Goal: Task Accomplishment & Management: Complete application form

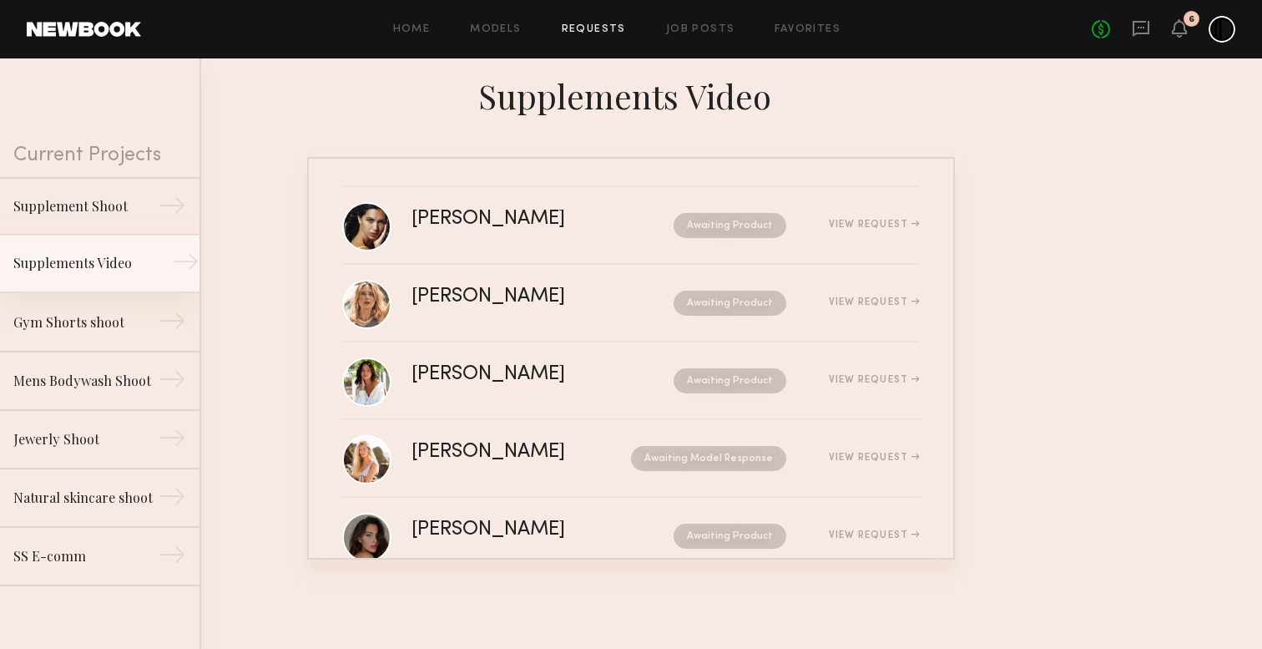
click at [168, 270] on link "Supplements Video →" at bounding box center [100, 264] width 200 height 58
click at [164, 263] on link "Supplements Video →" at bounding box center [100, 264] width 200 height 58
click at [90, 251] on link "Supplements Video →" at bounding box center [100, 264] width 200 height 58
click at [427, 29] on link "Home" at bounding box center [412, 29] width 38 height 11
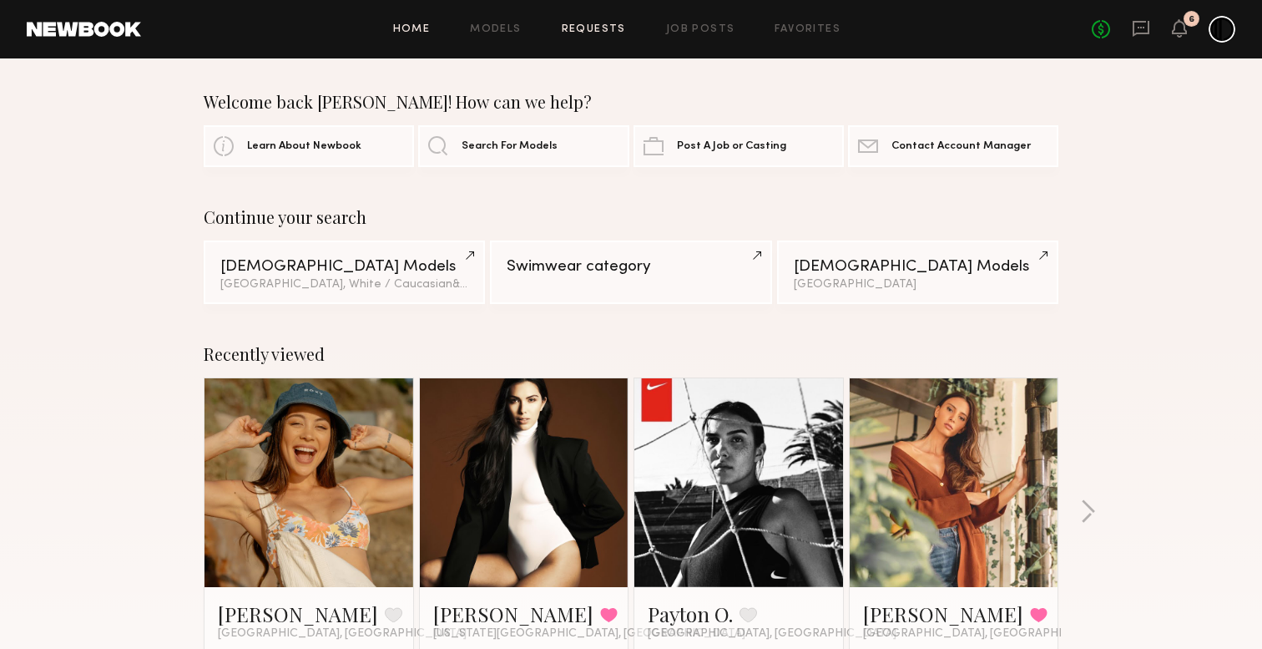
click at [594, 33] on link "Requests" at bounding box center [594, 29] width 64 height 11
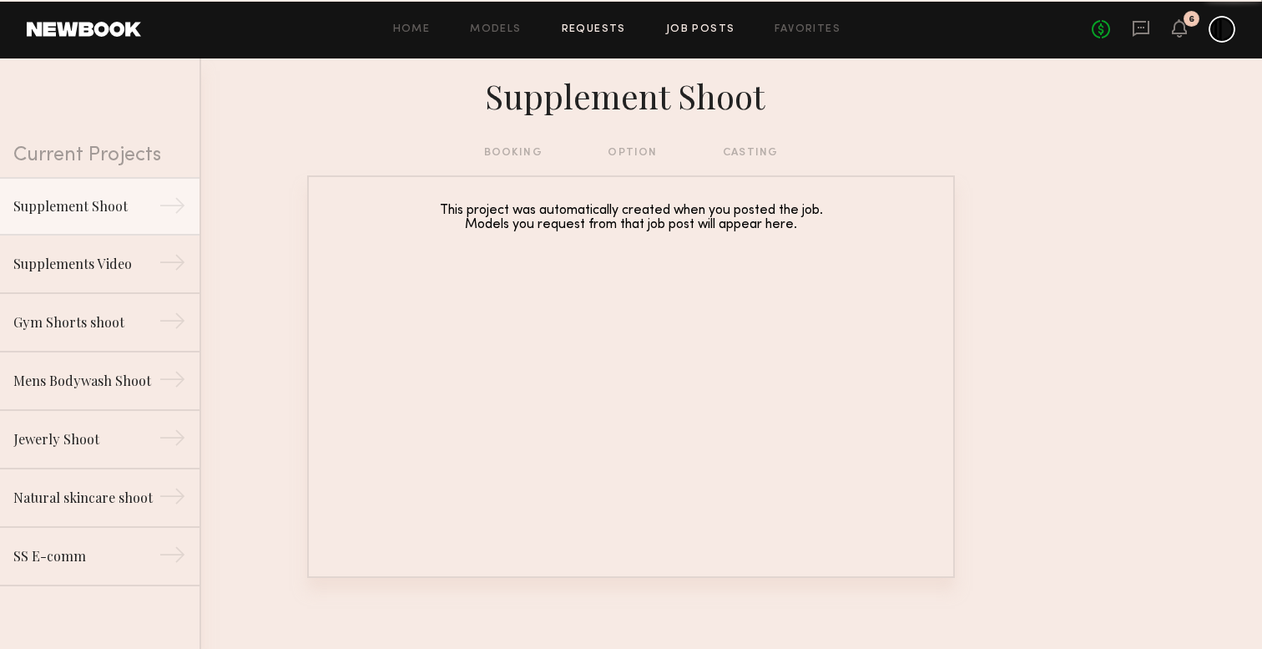
click at [715, 28] on link "Job Posts" at bounding box center [700, 29] width 69 height 11
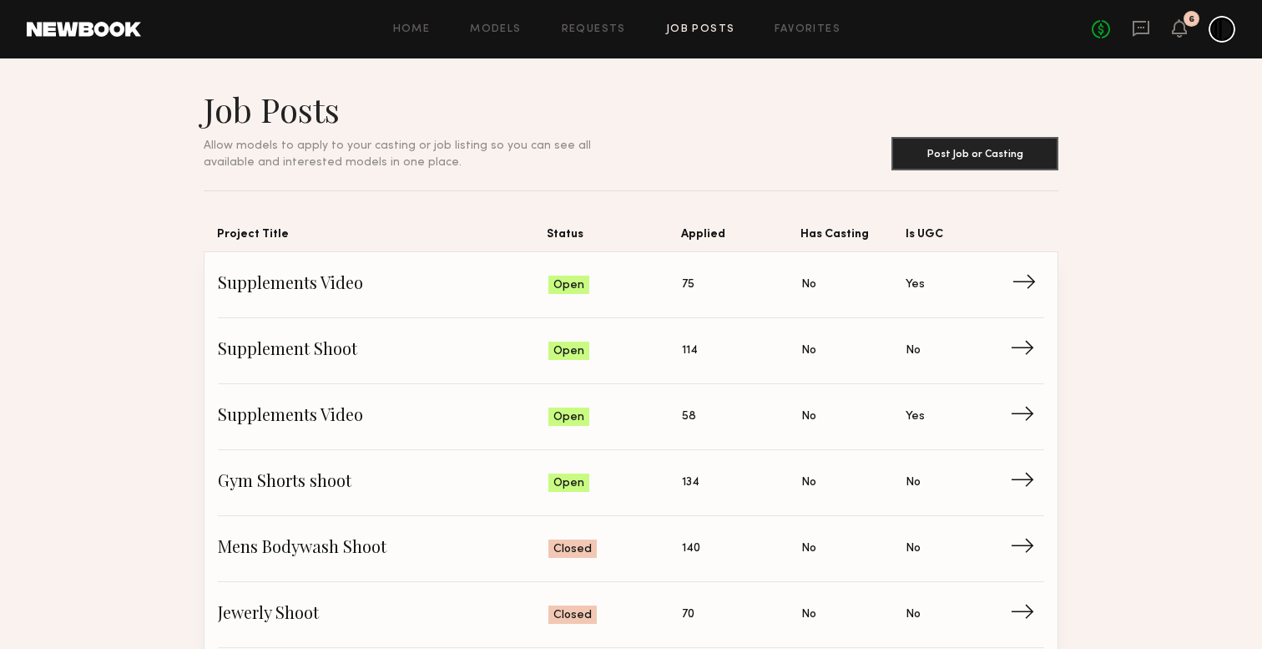
click at [311, 281] on span "Supplements Video" at bounding box center [383, 284] width 331 height 25
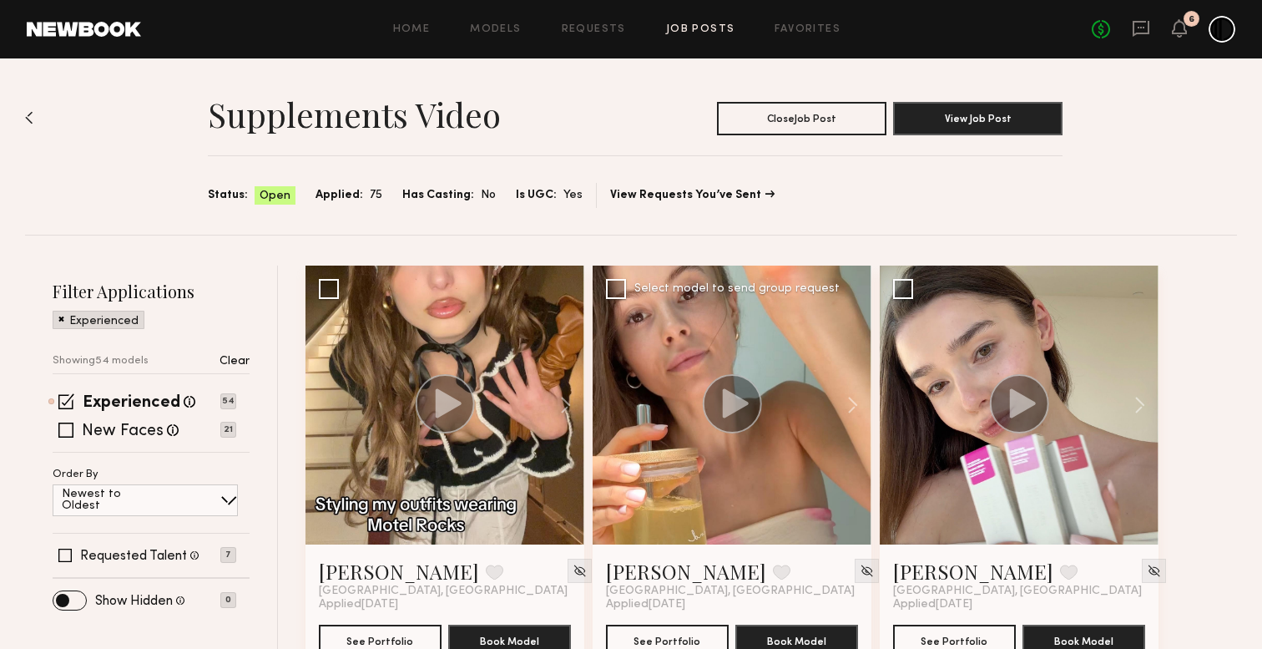
click at [738, 404] on icon at bounding box center [736, 402] width 26 height 29
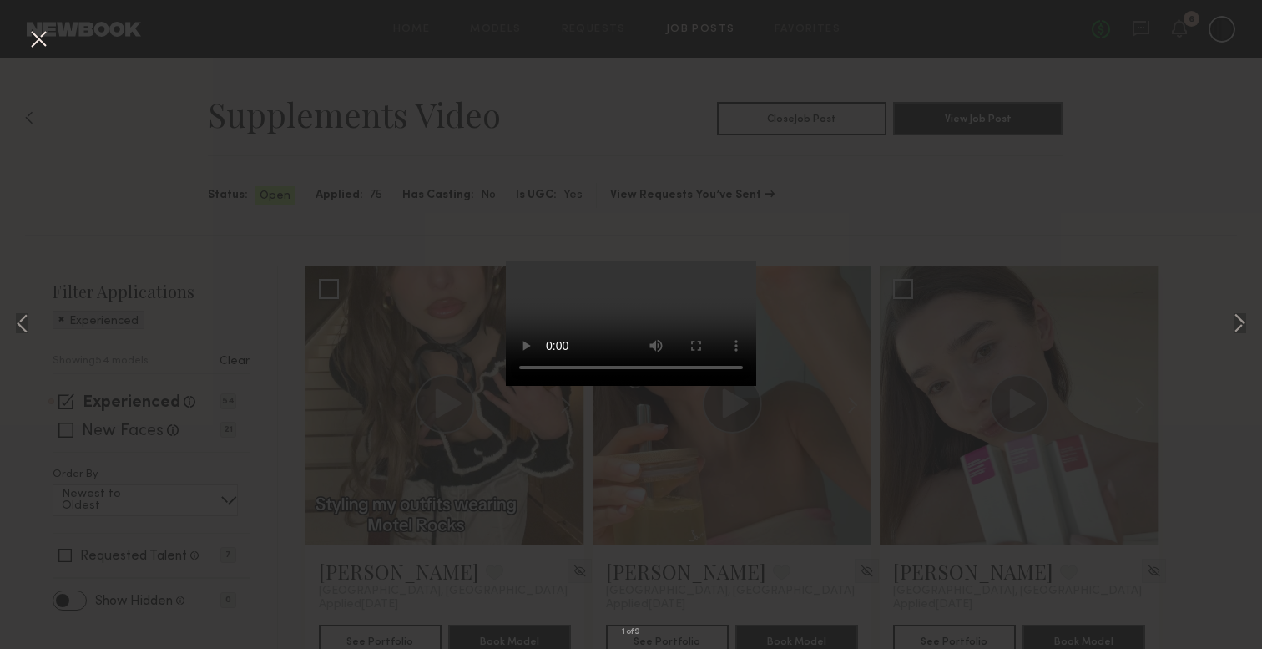
click at [932, 221] on div "1 of 9" at bounding box center [631, 324] width 1262 height 649
click at [18, 36] on div "1 of 9" at bounding box center [631, 324] width 1262 height 649
click at [60, 38] on div "1 of 9" at bounding box center [631, 324] width 1262 height 649
click at [33, 38] on button at bounding box center [38, 40] width 27 height 30
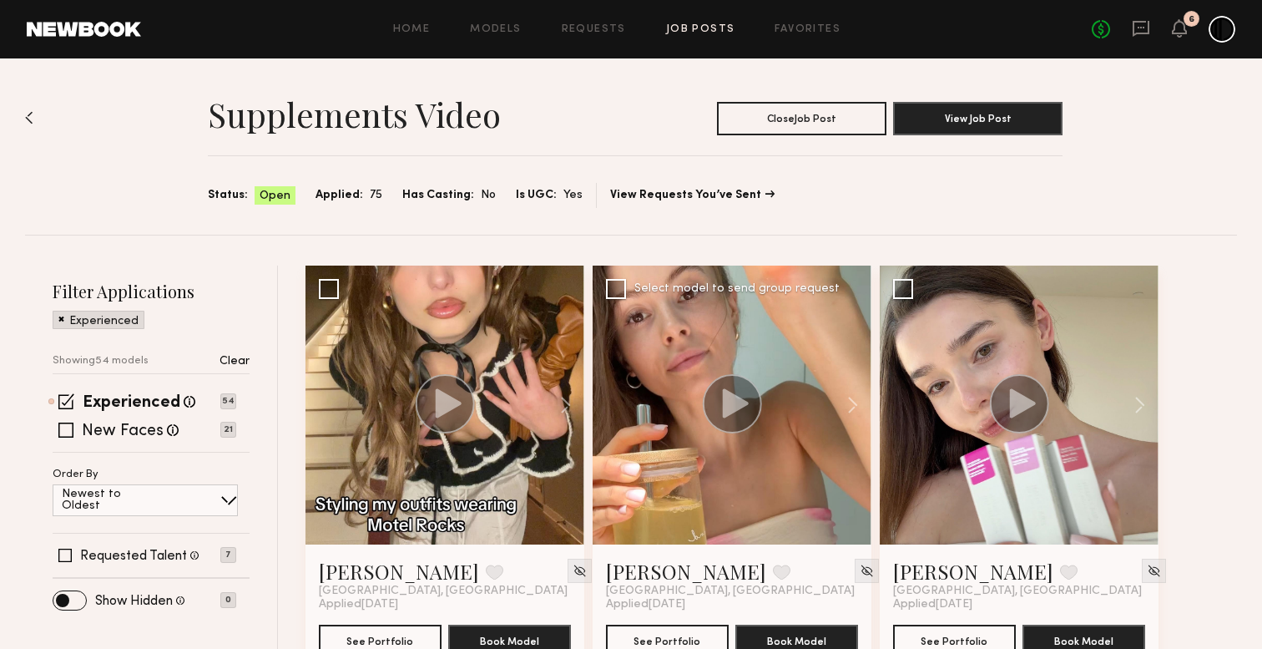
click at [753, 419] on circle at bounding box center [732, 403] width 59 height 59
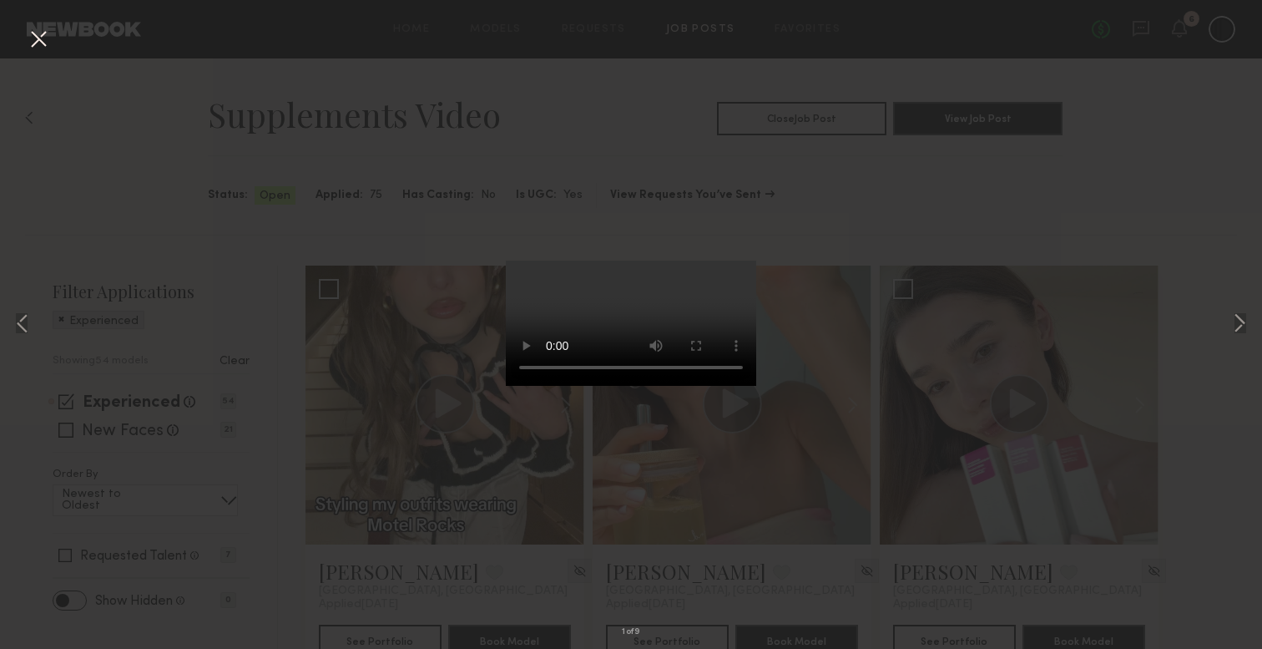
click at [38, 38] on button at bounding box center [38, 40] width 27 height 30
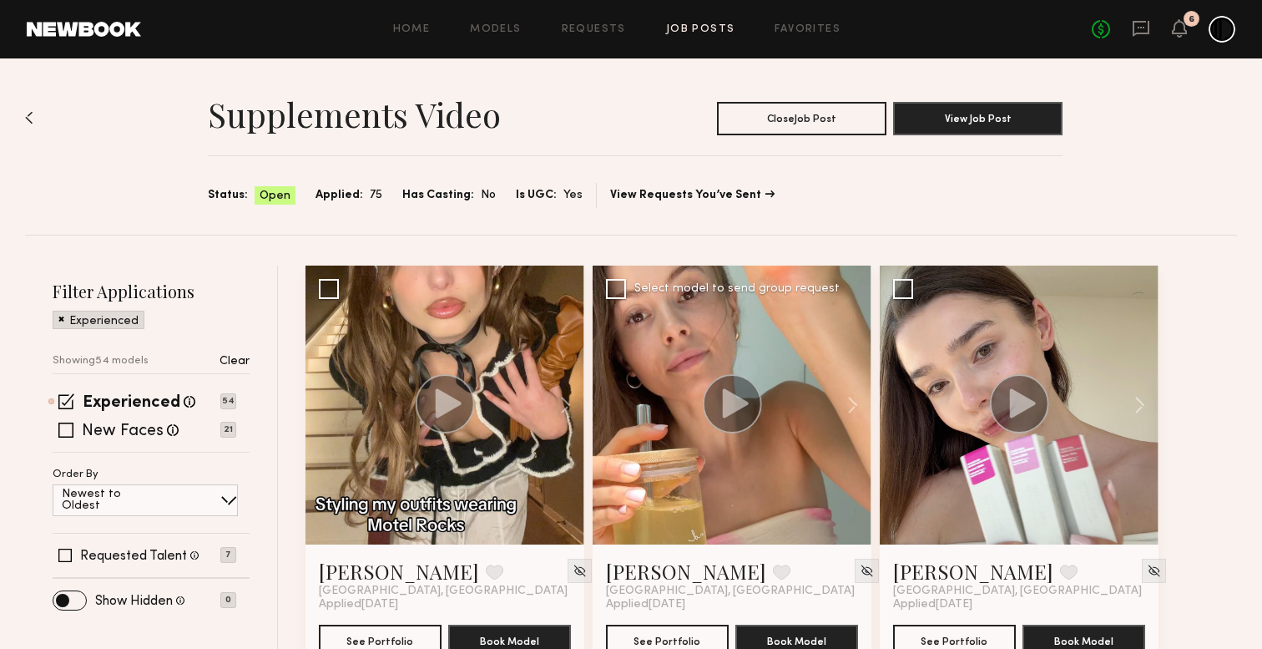
click at [737, 397] on icon at bounding box center [736, 402] width 26 height 29
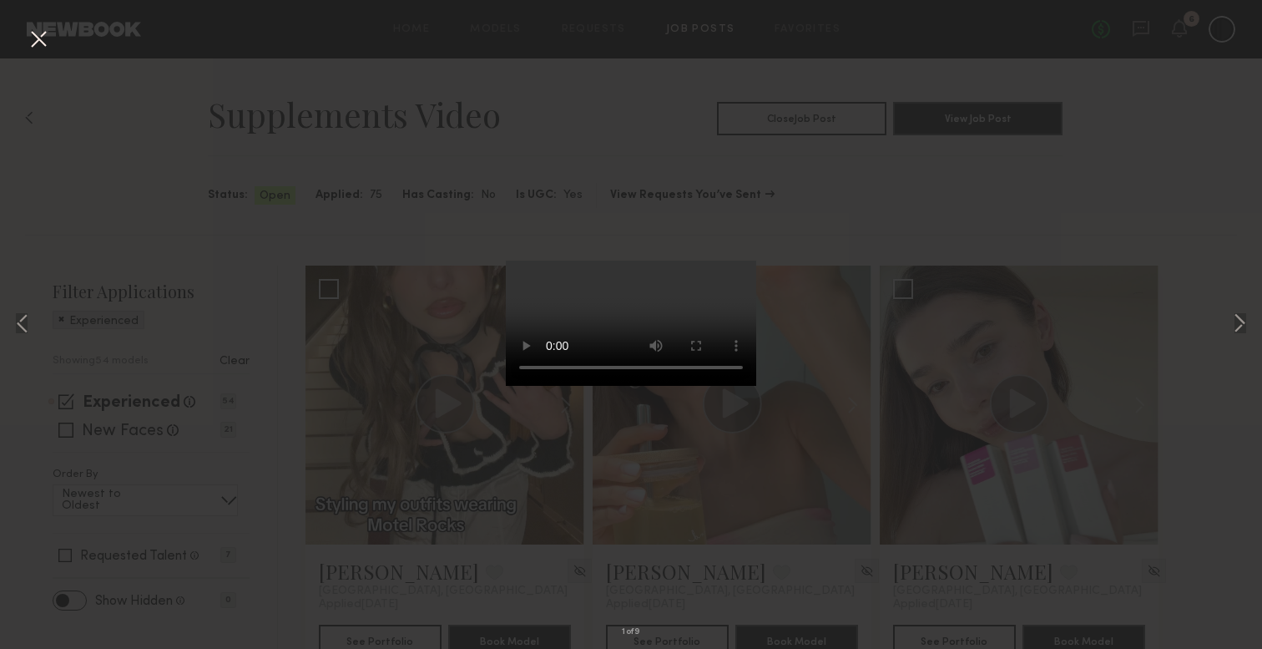
click at [1027, 280] on div "1 of 9" at bounding box center [631, 324] width 1262 height 649
click at [895, 122] on div "1 of 9" at bounding box center [631, 324] width 1262 height 649
click at [35, 42] on button at bounding box center [38, 40] width 27 height 30
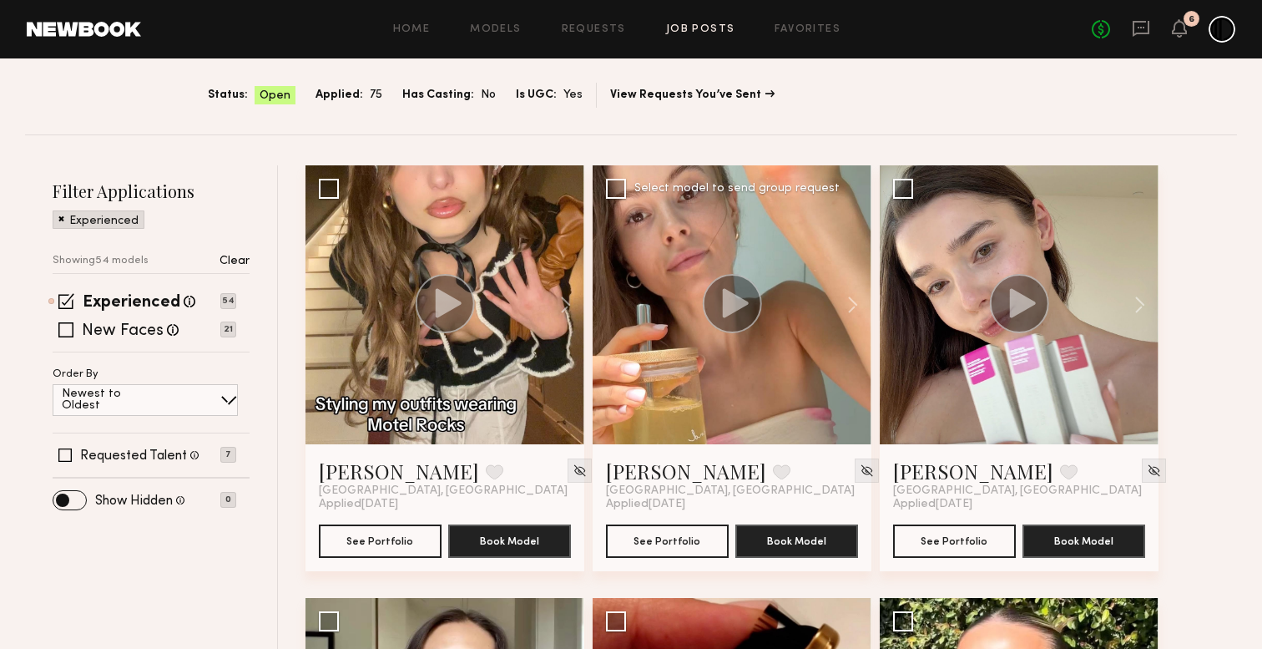
scroll to position [95, 0]
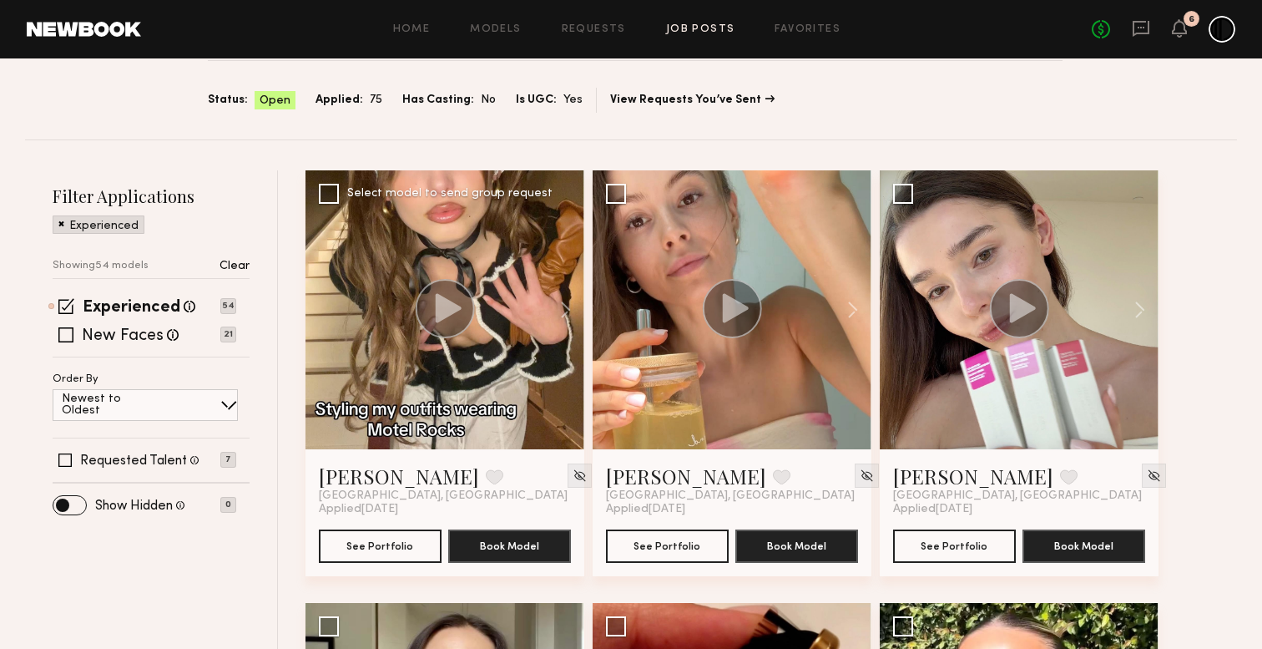
click at [455, 302] on circle at bounding box center [445, 308] width 59 height 59
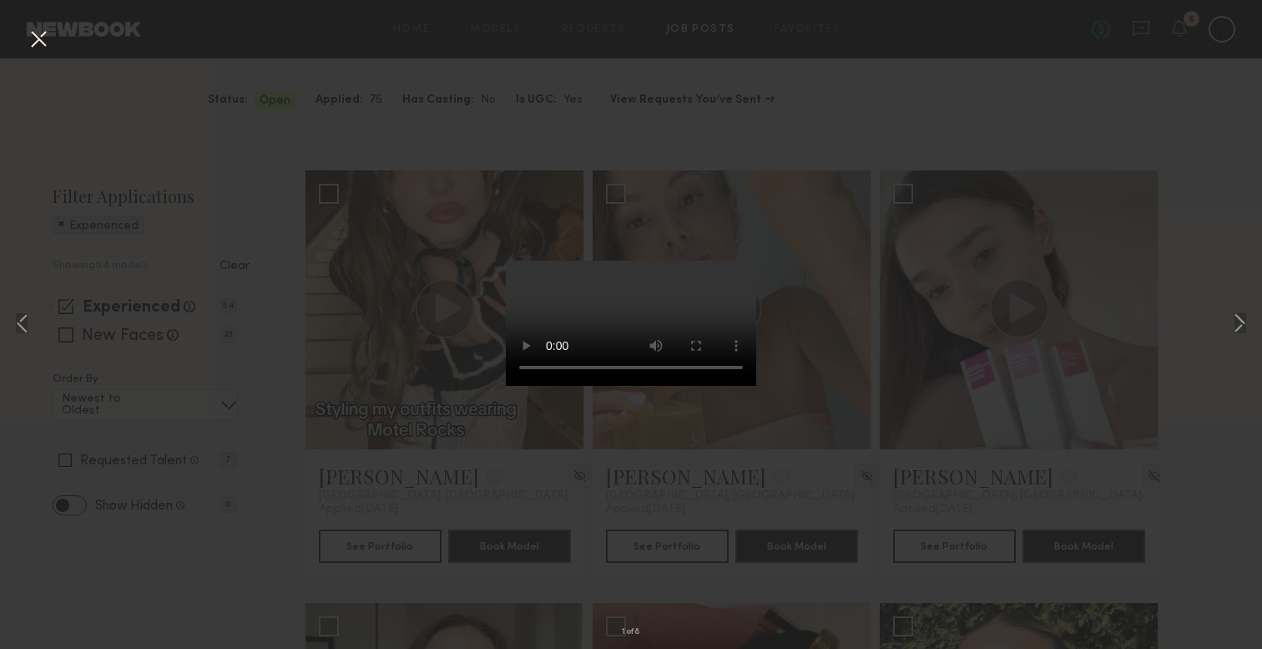
click at [33, 32] on button at bounding box center [38, 40] width 27 height 30
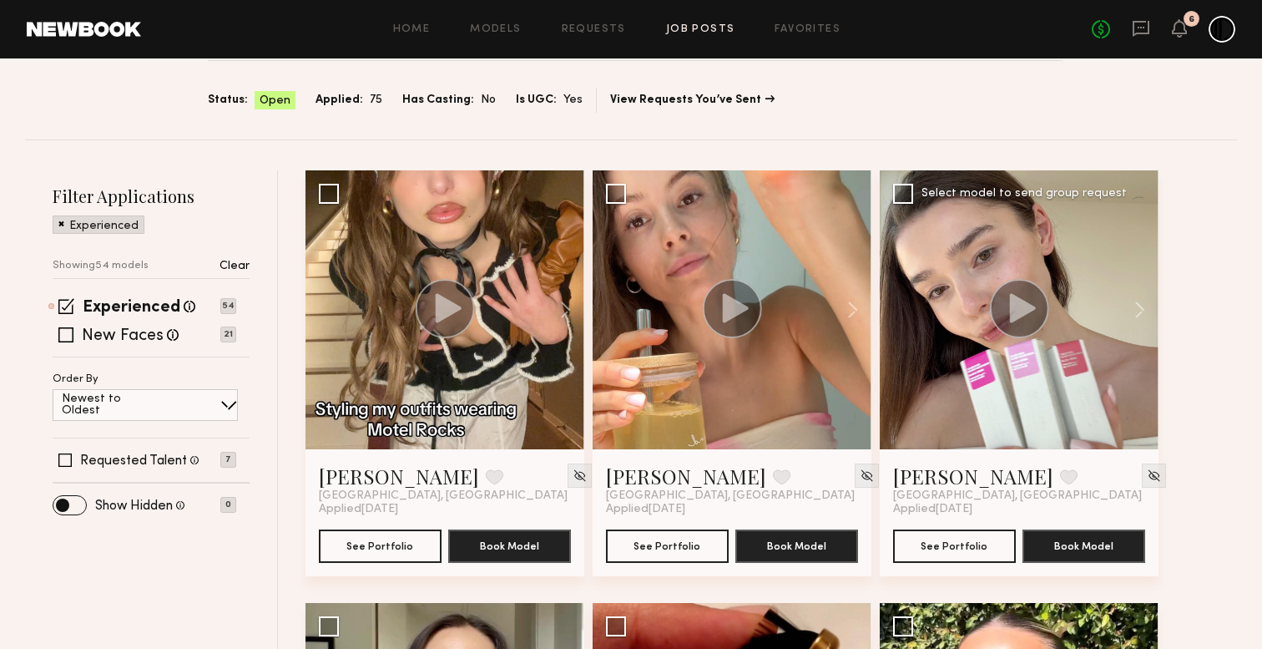
click at [1018, 294] on circle at bounding box center [1019, 308] width 59 height 59
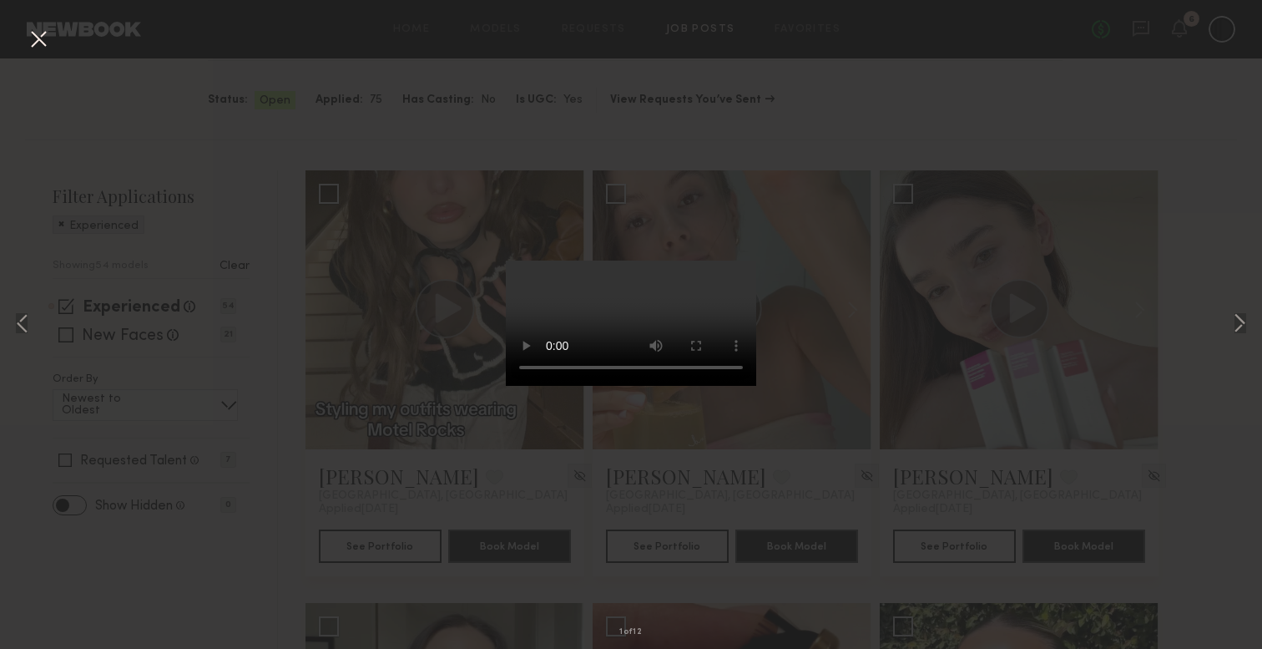
click at [1024, 117] on div "1 of 12" at bounding box center [631, 324] width 1262 height 649
click at [22, 37] on div "1 of 12" at bounding box center [631, 324] width 1262 height 649
click at [32, 37] on button at bounding box center [38, 40] width 27 height 30
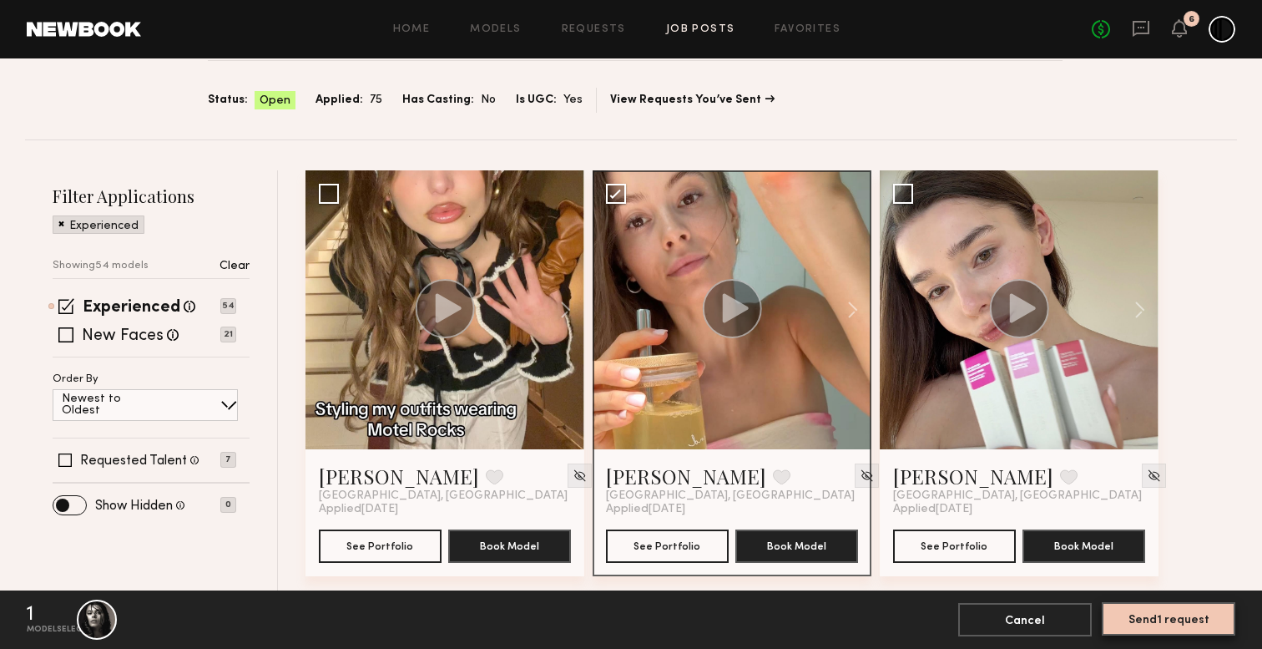
click at [1187, 618] on button "Send 1 request" at bounding box center [1169, 618] width 134 height 33
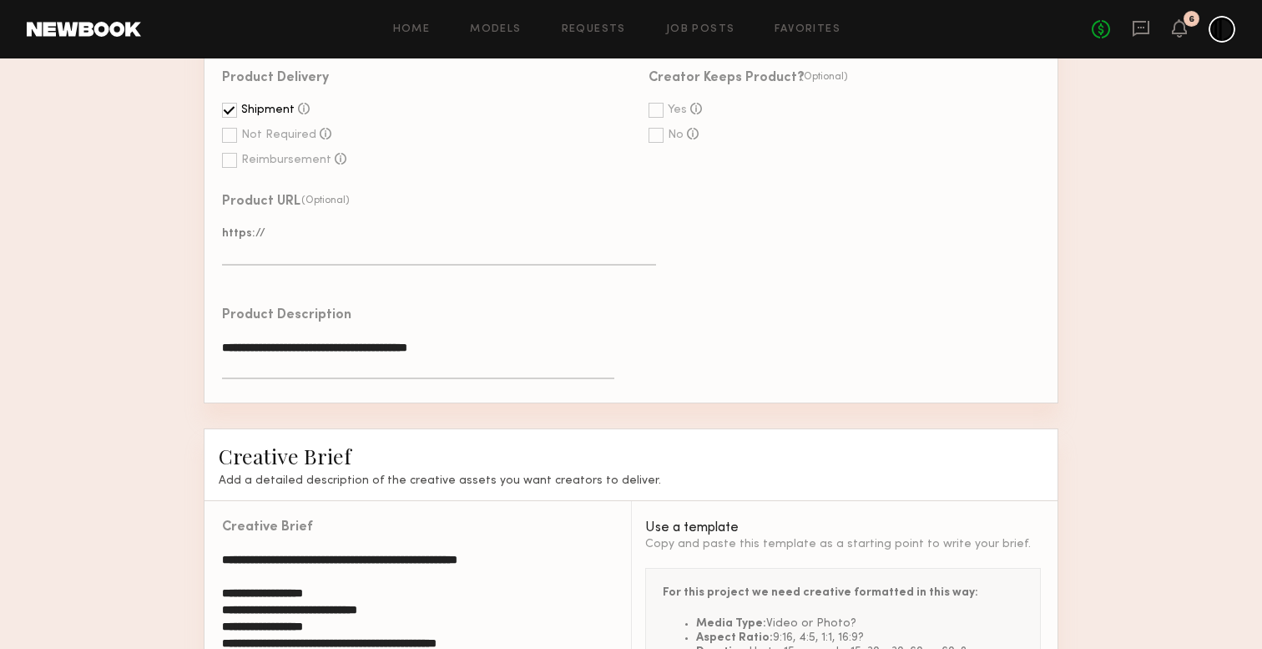
scroll to position [1048, 0]
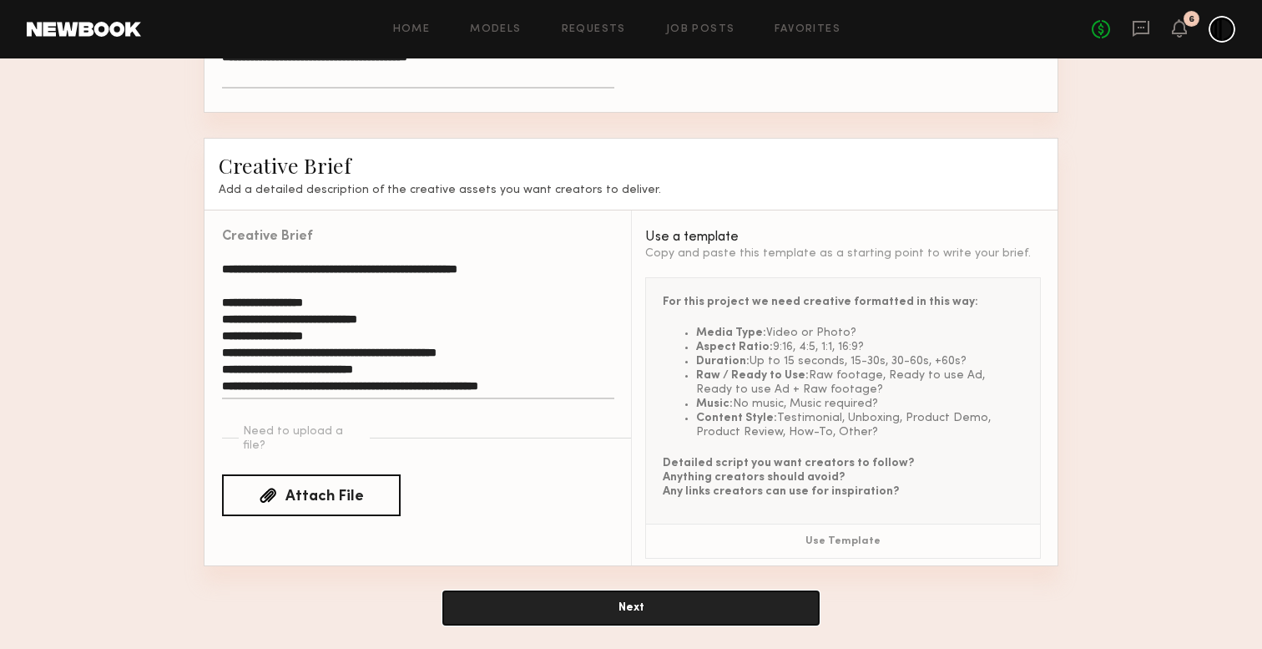
click at [674, 598] on button "Next" at bounding box center [631, 607] width 376 height 33
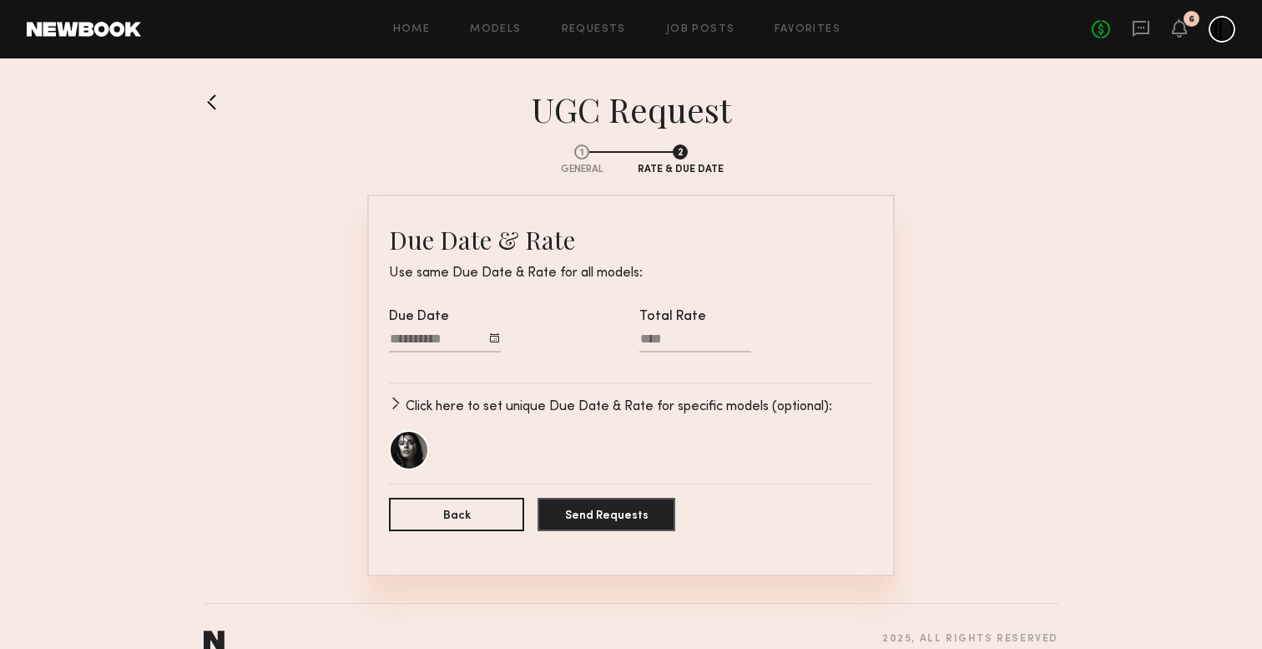
click at [689, 341] on input "Total Rate" at bounding box center [695, 341] width 112 height 21
type input "****"
click at [628, 513] on button "Send Requests" at bounding box center [607, 513] width 138 height 33
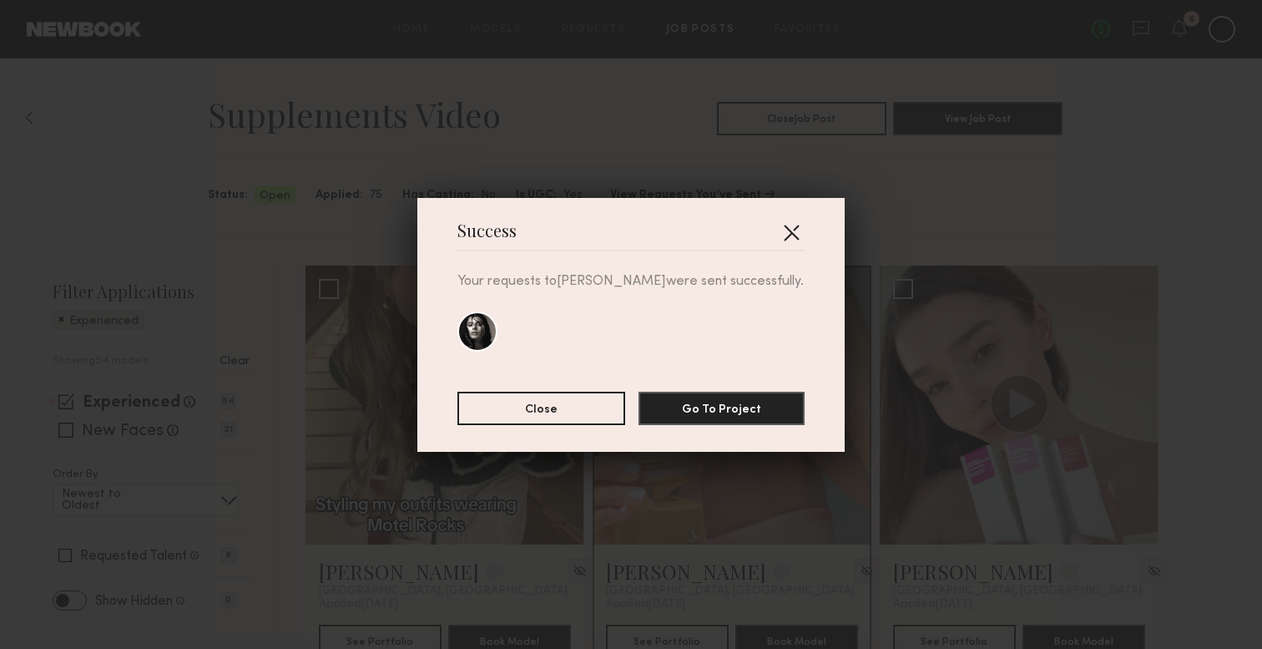
click at [786, 240] on button "button" at bounding box center [791, 232] width 27 height 27
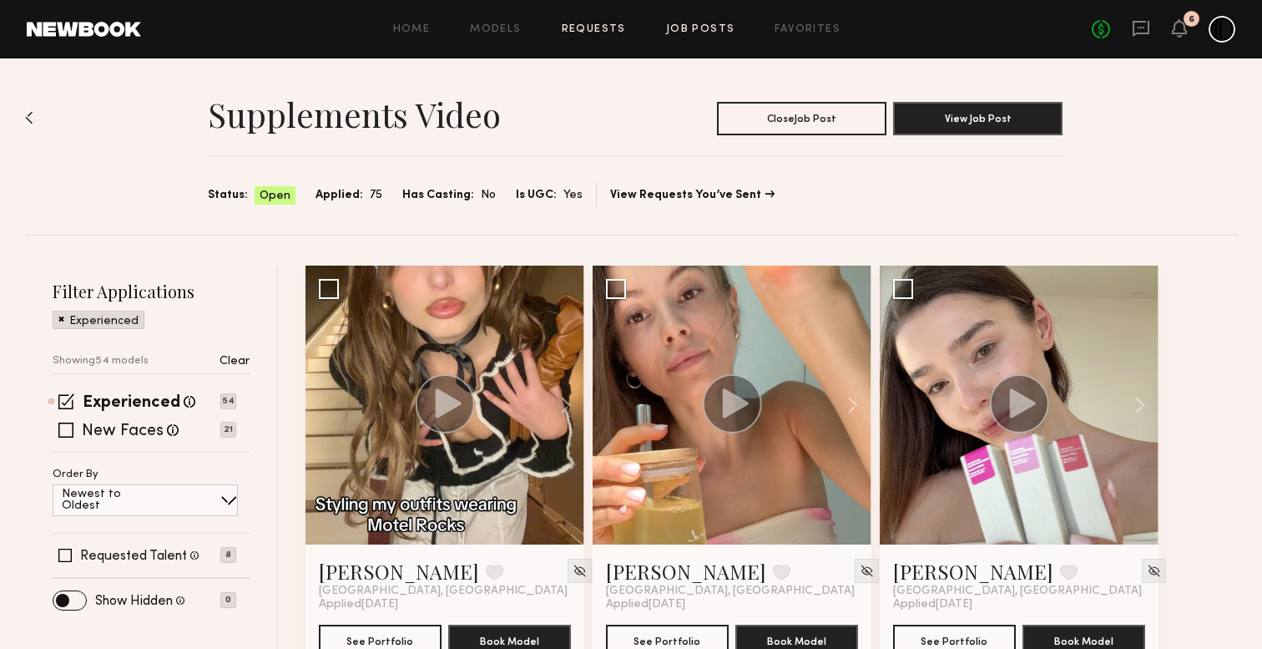
click at [617, 34] on link "Requests" at bounding box center [594, 29] width 64 height 11
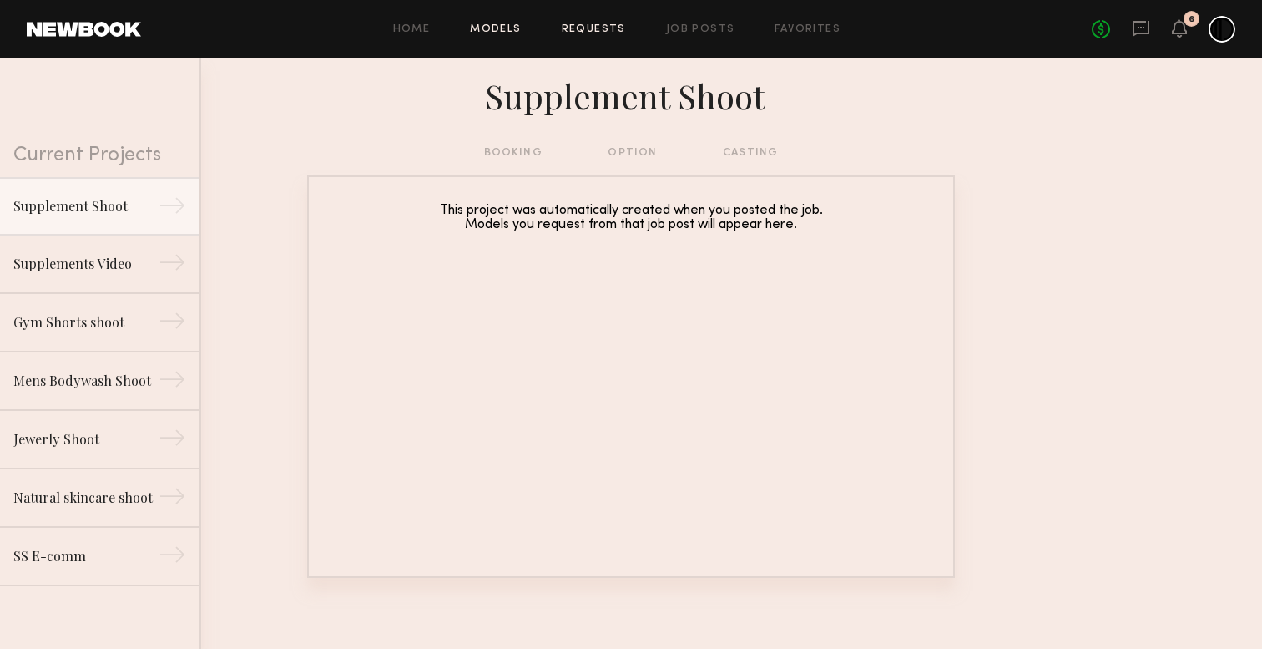
click at [504, 29] on link "Models" at bounding box center [495, 29] width 51 height 11
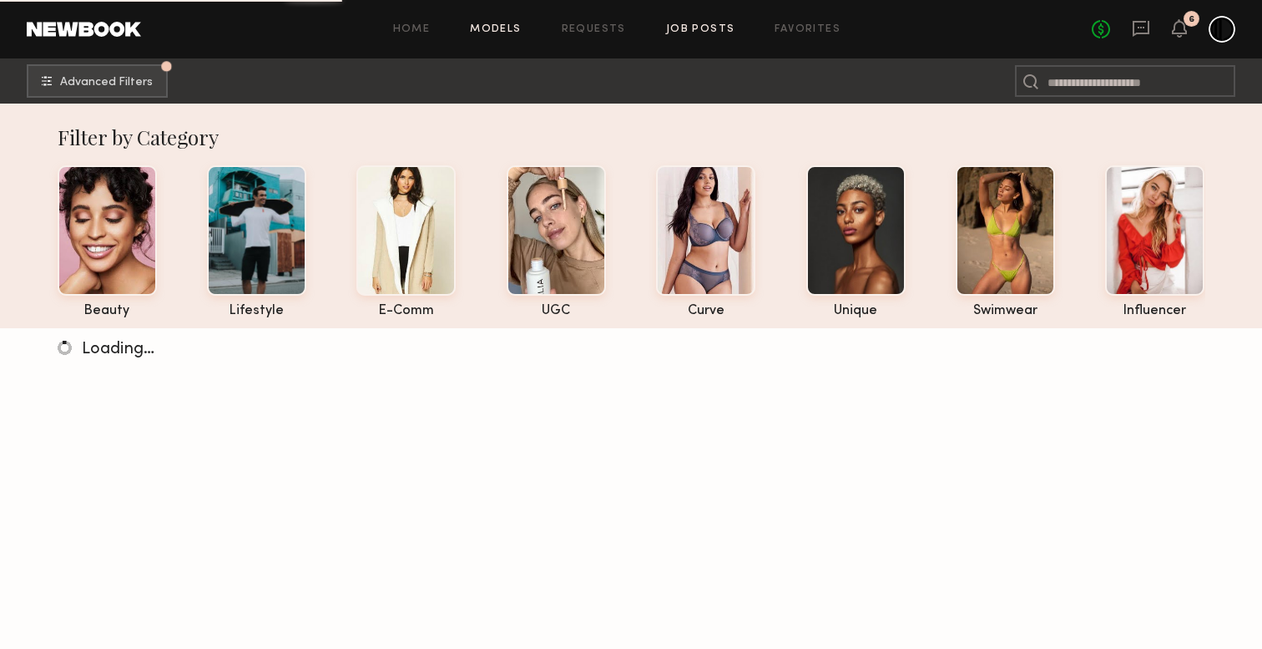
click at [720, 28] on link "Job Posts" at bounding box center [700, 29] width 69 height 11
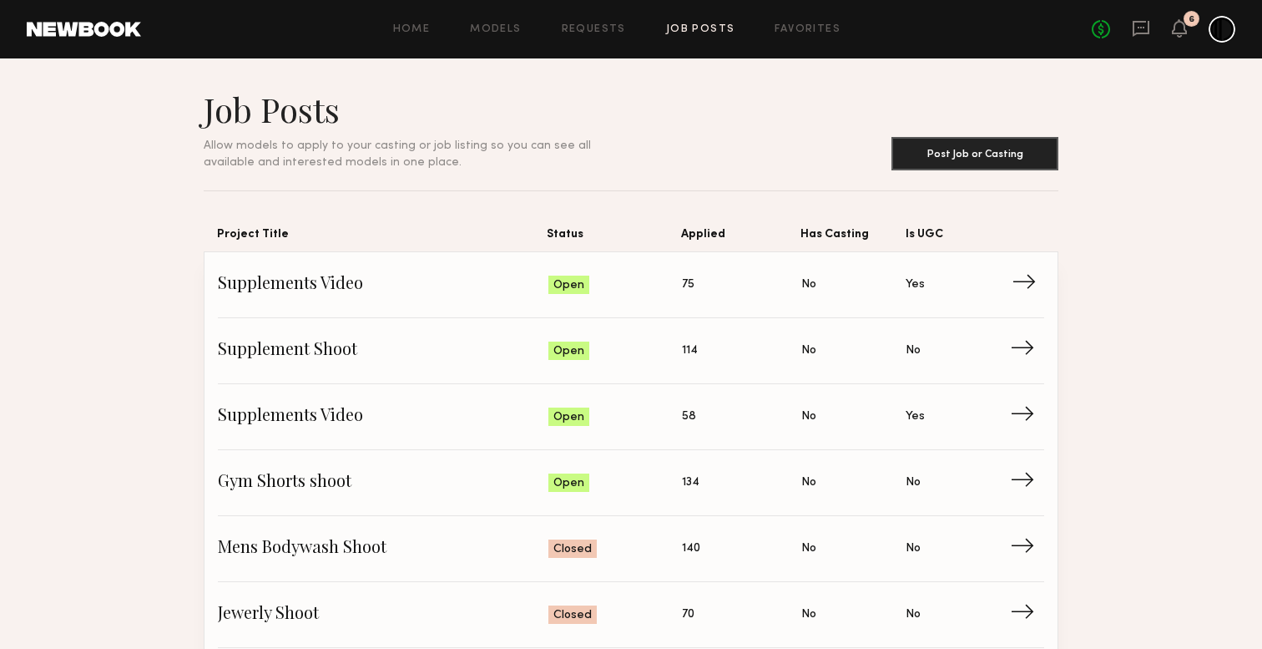
click at [337, 287] on span "Supplements Video" at bounding box center [383, 284] width 331 height 25
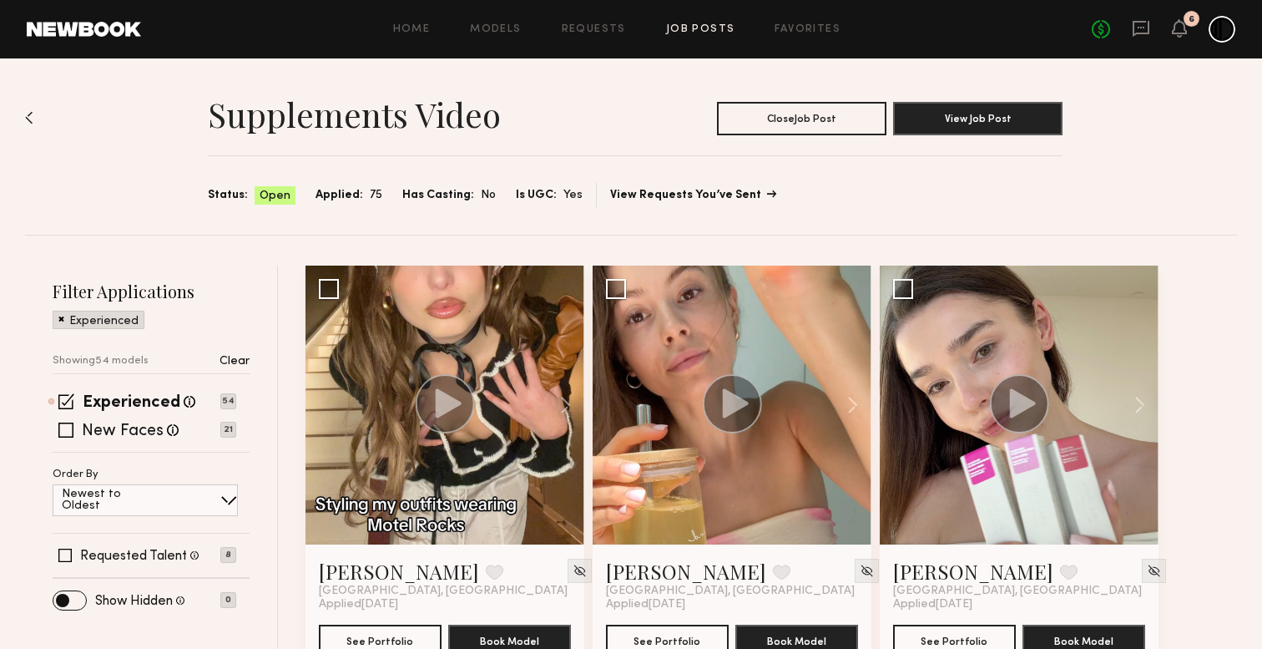
click at [701, 196] on link "View Requests You’ve Sent" at bounding box center [692, 195] width 164 height 12
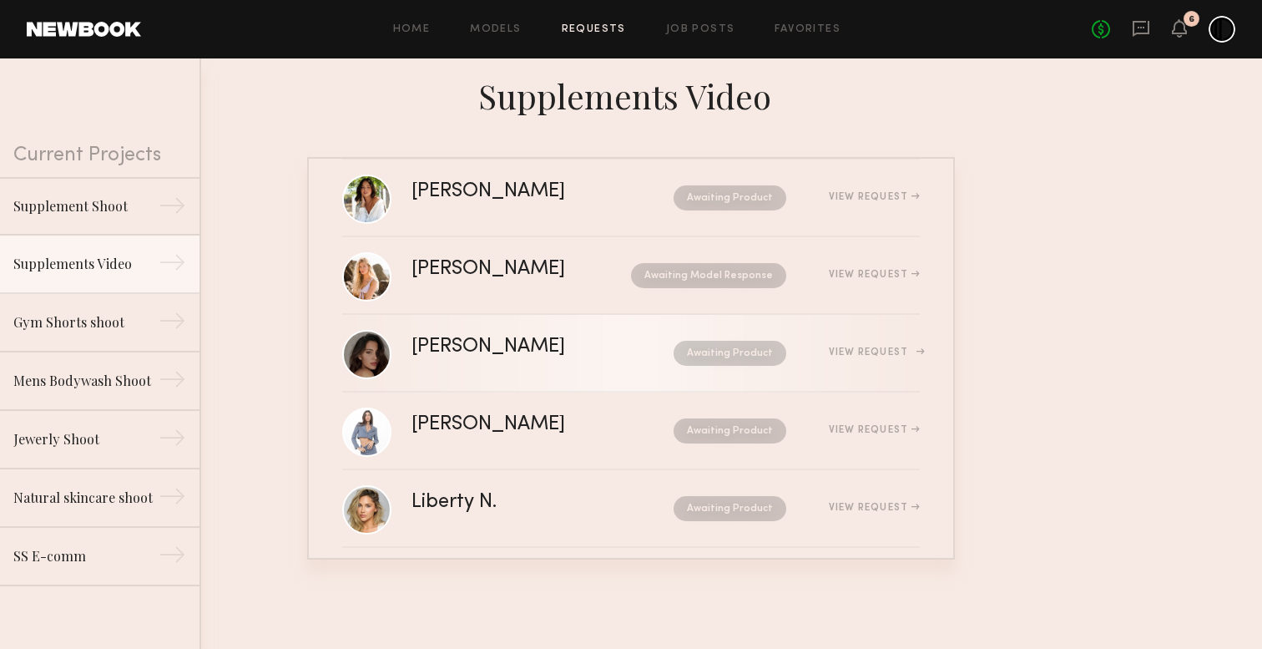
scroll to position [277, 0]
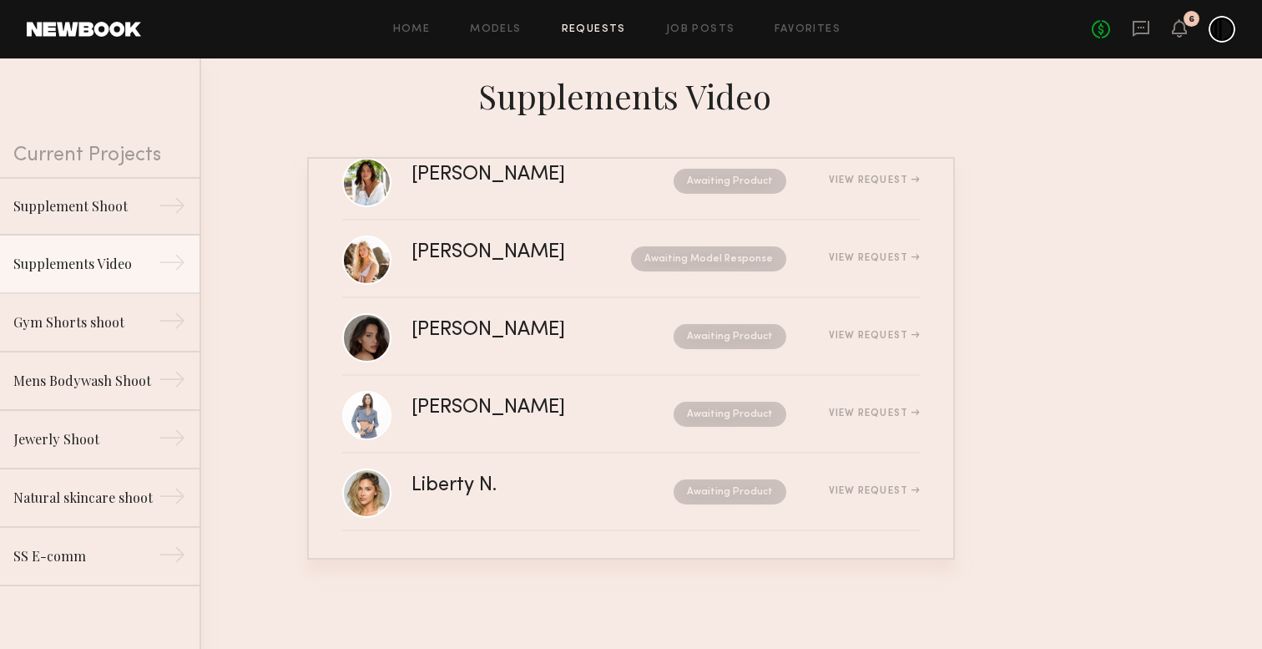
click at [1180, 246] on nb-requests-list-container "[PERSON_NAME] Awaiting Model Response View Request [PERSON_NAME] Awaiting Produ…" at bounding box center [631, 358] width 1262 height 402
click at [103, 284] on link "Supplements Video →" at bounding box center [100, 264] width 200 height 58
click at [518, 39] on div "Home Models Requests Job Posts Favorites Sign Out No fees up to $5,000 6" at bounding box center [688, 29] width 1094 height 27
click at [513, 28] on link "Models" at bounding box center [495, 29] width 51 height 11
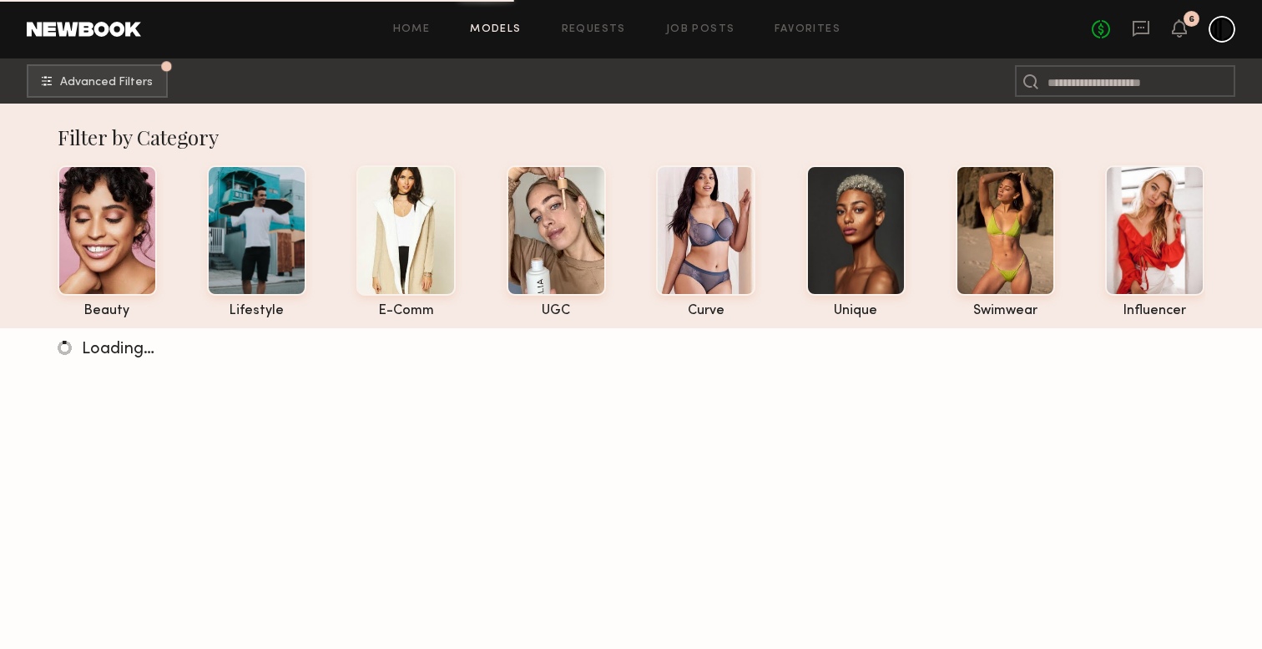
click at [602, 37] on div "Home Models Requests Job Posts Favorites Sign Out No fees up to $5,000 6" at bounding box center [688, 29] width 1094 height 27
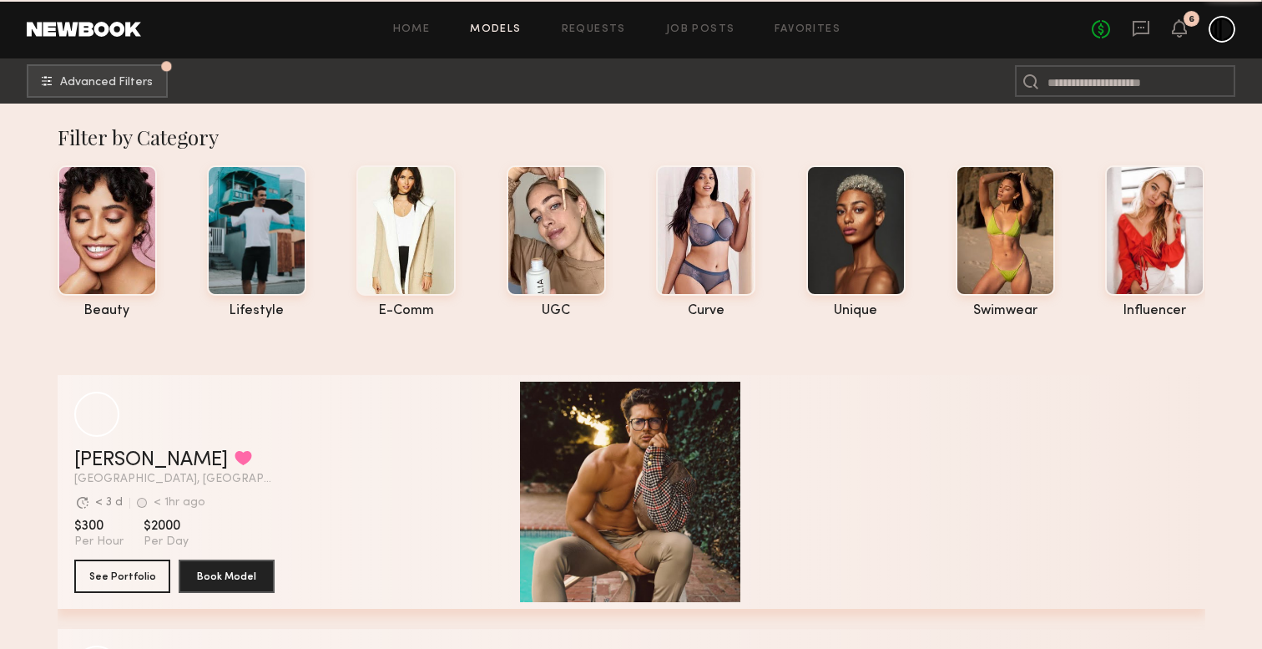
click at [594, 23] on div "Home Models Requests Job Posts Favorites Sign Out No fees up to $5,000 6" at bounding box center [688, 29] width 1094 height 27
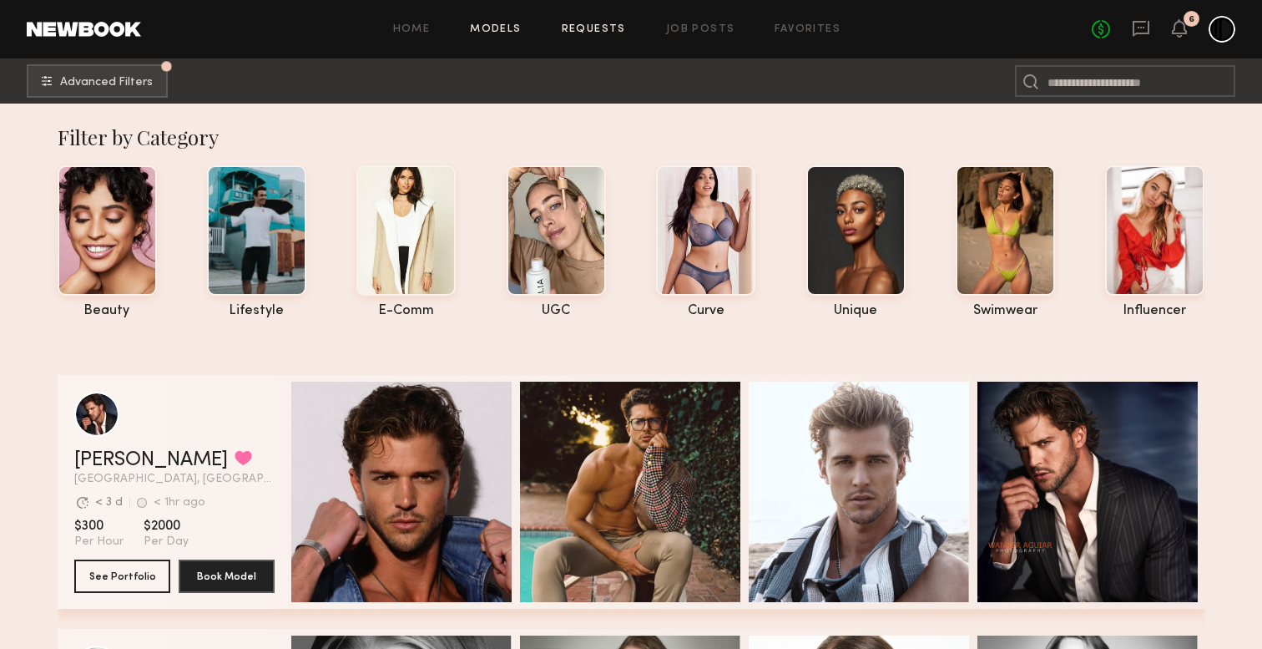
click at [596, 31] on link "Requests" at bounding box center [594, 29] width 64 height 11
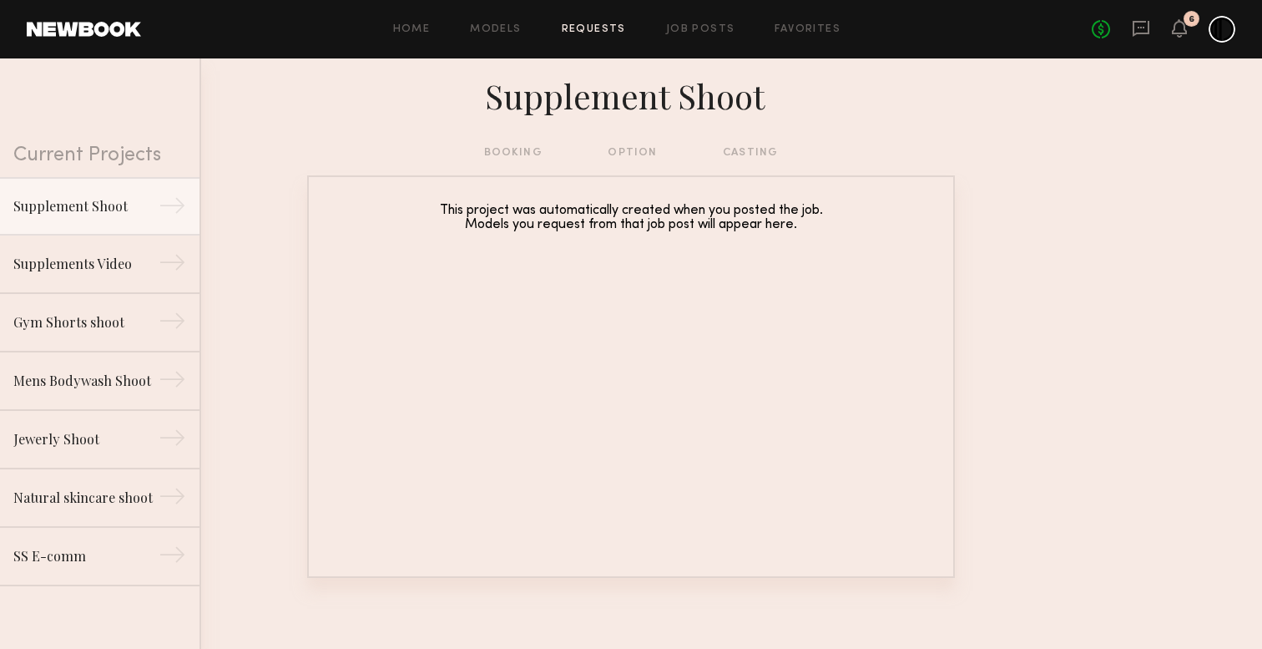
click at [508, 159] on div "booking option casting" at bounding box center [631, 153] width 295 height 18
click at [644, 159] on div "booking option casting" at bounding box center [631, 153] width 295 height 18
click at [644, 146] on div "booking option casting" at bounding box center [631, 153] width 295 height 18
click at [102, 272] on div "Supplements Video" at bounding box center [85, 263] width 145 height 20
